Goal: Information Seeking & Learning: Learn about a topic

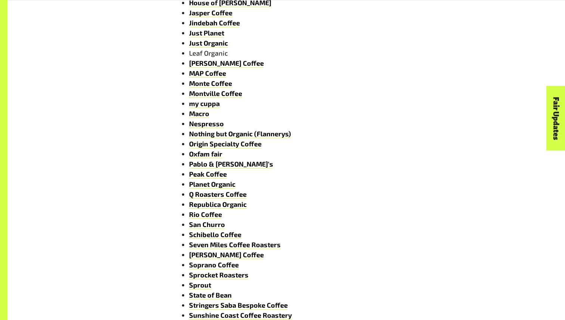
scroll to position [748, 0]
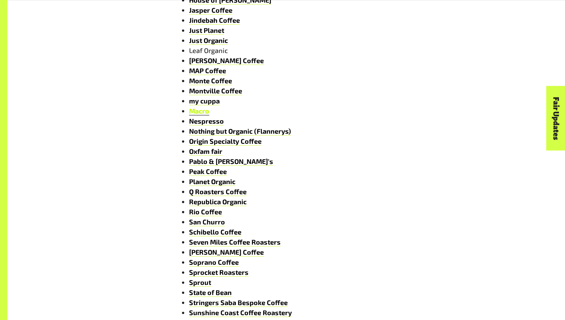
click at [196, 112] on link "Macro" at bounding box center [199, 111] width 20 height 9
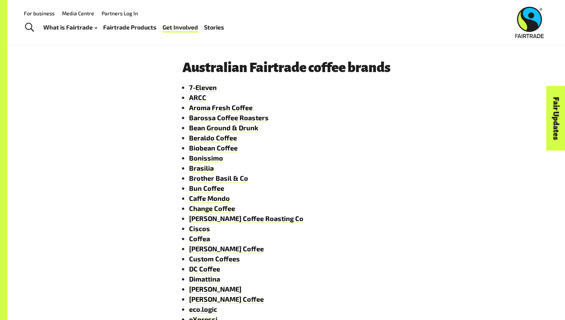
scroll to position [323, 0]
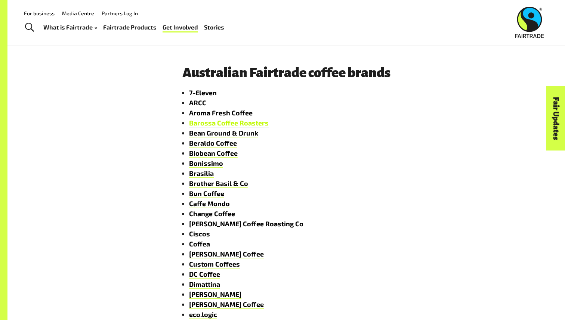
click at [237, 124] on link "Barossa Coffee Roasters" at bounding box center [229, 123] width 80 height 9
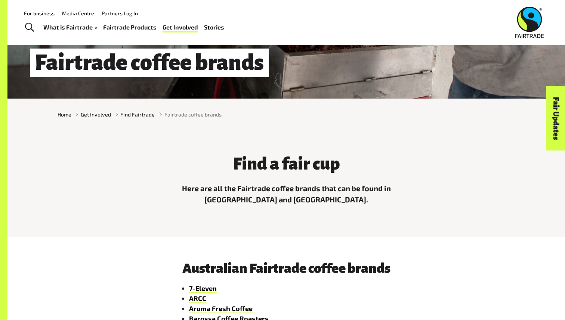
scroll to position [0, 0]
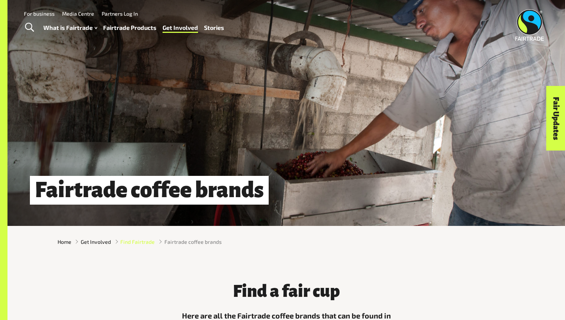
click at [140, 244] on span "Find Fairtrade" at bounding box center [137, 242] width 34 height 8
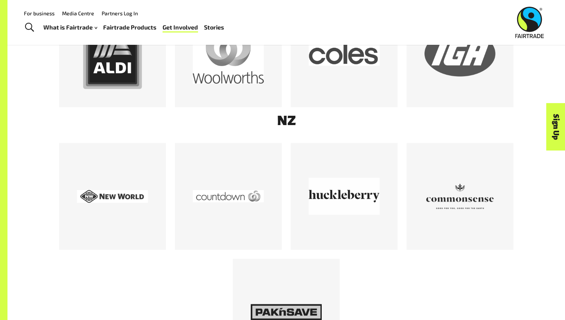
scroll to position [501, 0]
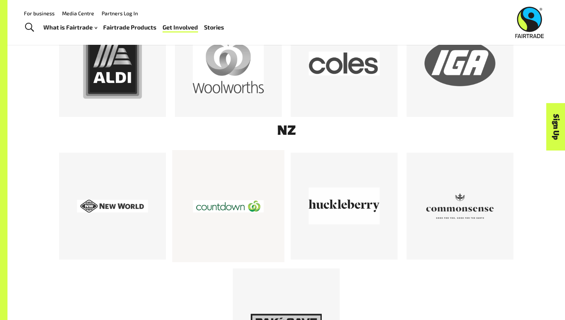
click at [240, 215] on div at bounding box center [228, 206] width 71 height 71
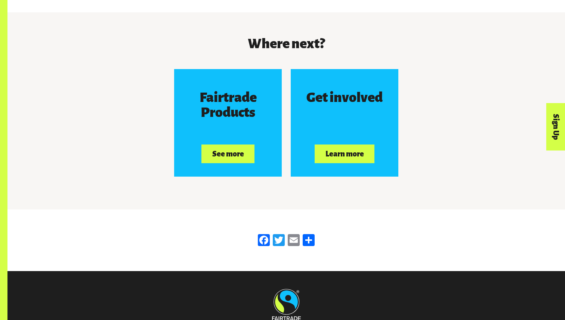
scroll to position [1209, 0]
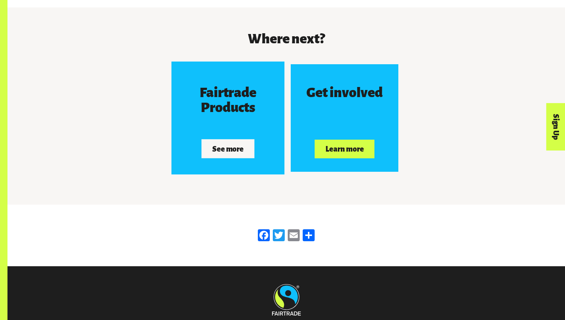
click at [236, 143] on button "See more" at bounding box center [227, 149] width 53 height 19
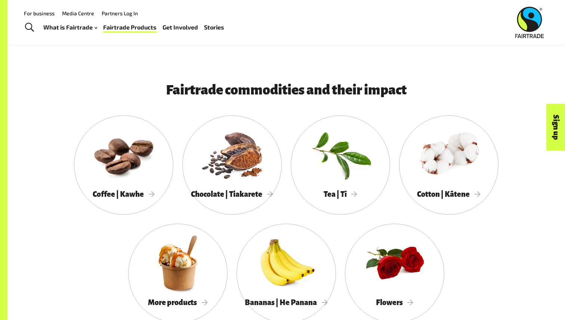
scroll to position [616, 0]
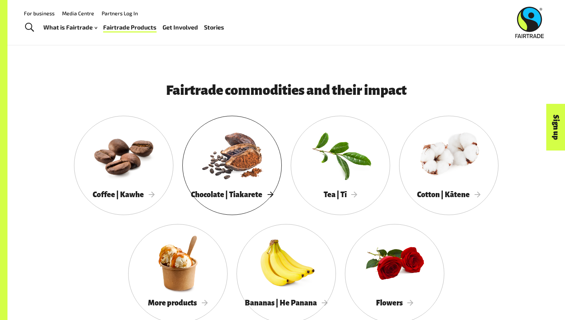
click at [221, 147] on div at bounding box center [231, 154] width 99 height 65
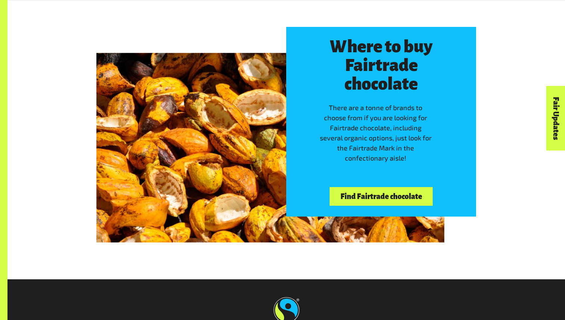
scroll to position [1687, 0]
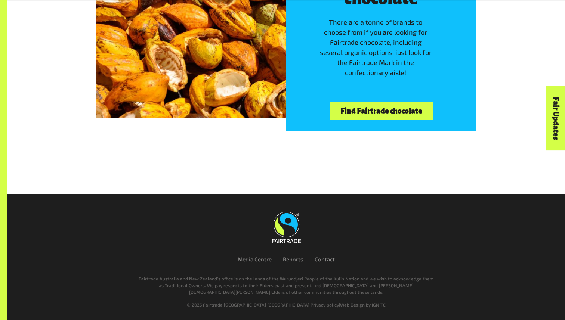
click at [372, 112] on link "Find Fairtrade chocolate" at bounding box center [380, 111] width 103 height 19
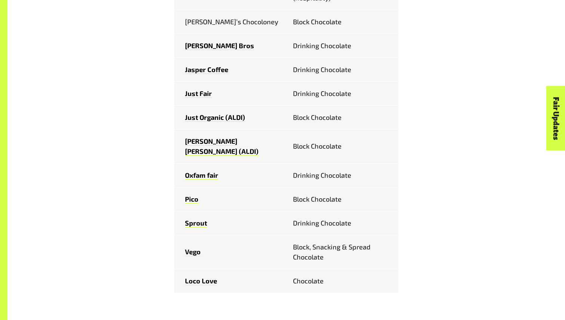
scroll to position [528, 0]
